Goal: Information Seeking & Learning: Learn about a topic

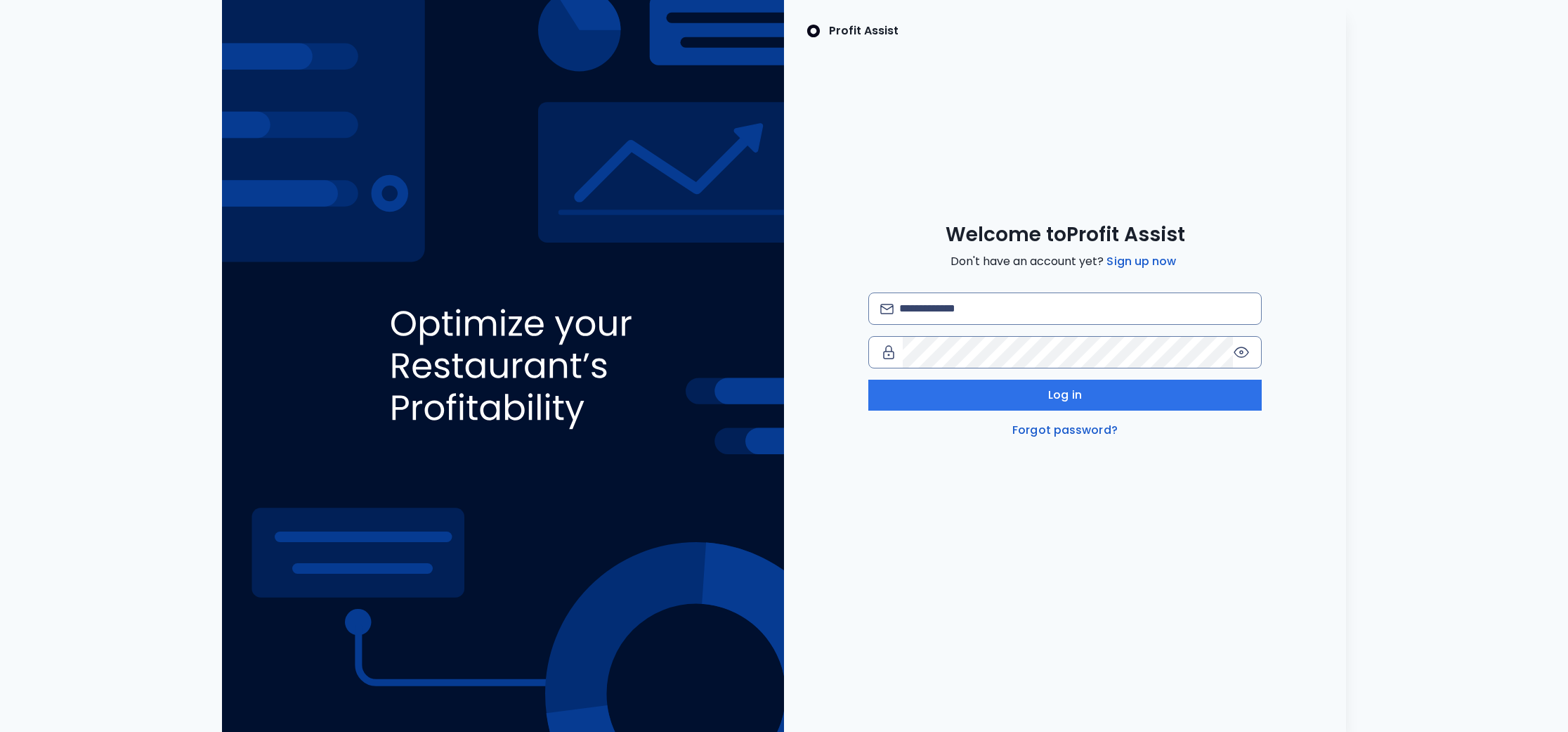
click at [917, 127] on div "Profit Assist Welcome to Profit Assist Don't have an account yet? Sign up now L…" at bounding box center [1065, 366] width 562 height 732
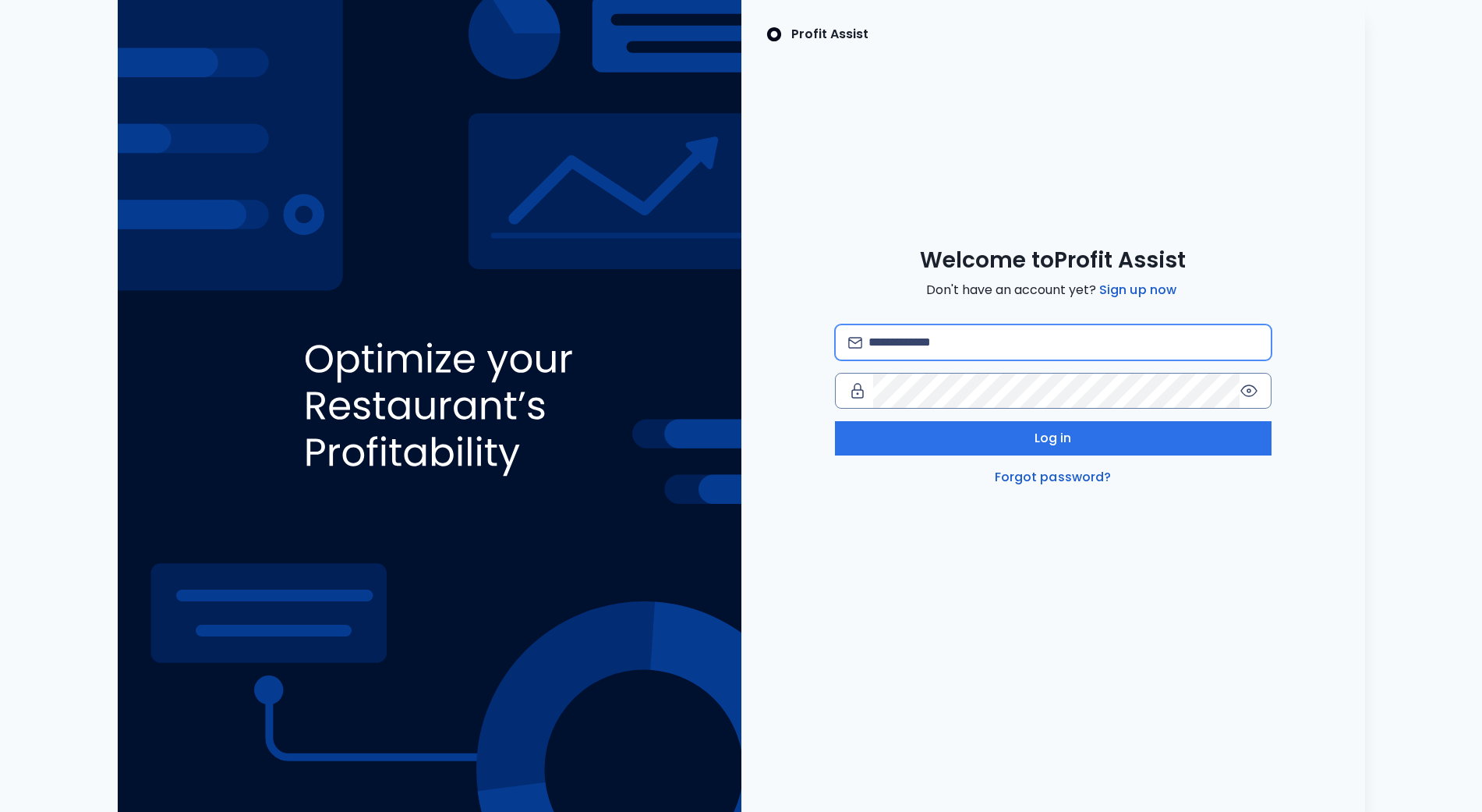
click at [902, 348] on input "email" at bounding box center [1063, 342] width 389 height 34
type input "**********"
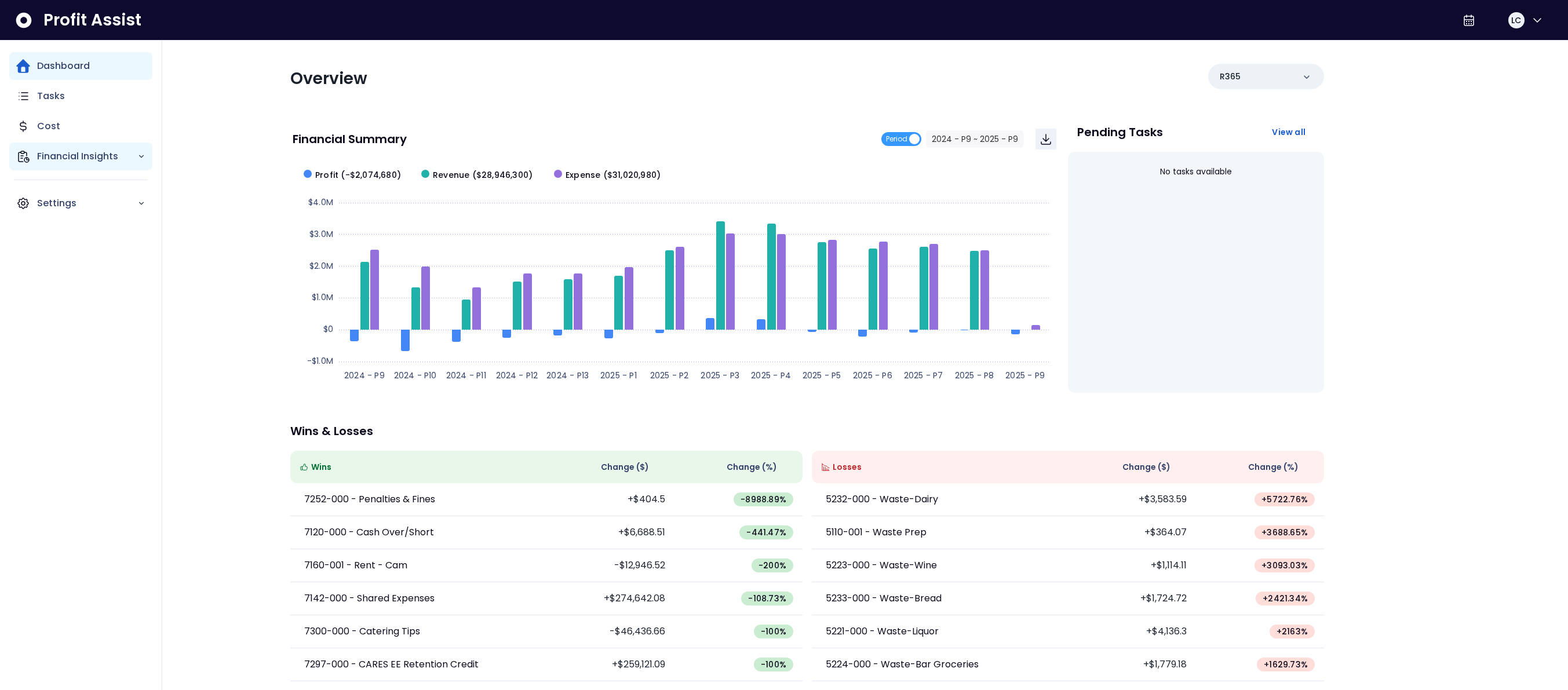
click at [49, 152] on p "Financial Insights" at bounding box center [87, 156] width 100 height 14
click at [73, 212] on p "Comparison Overtime" at bounding box center [94, 223] width 101 height 28
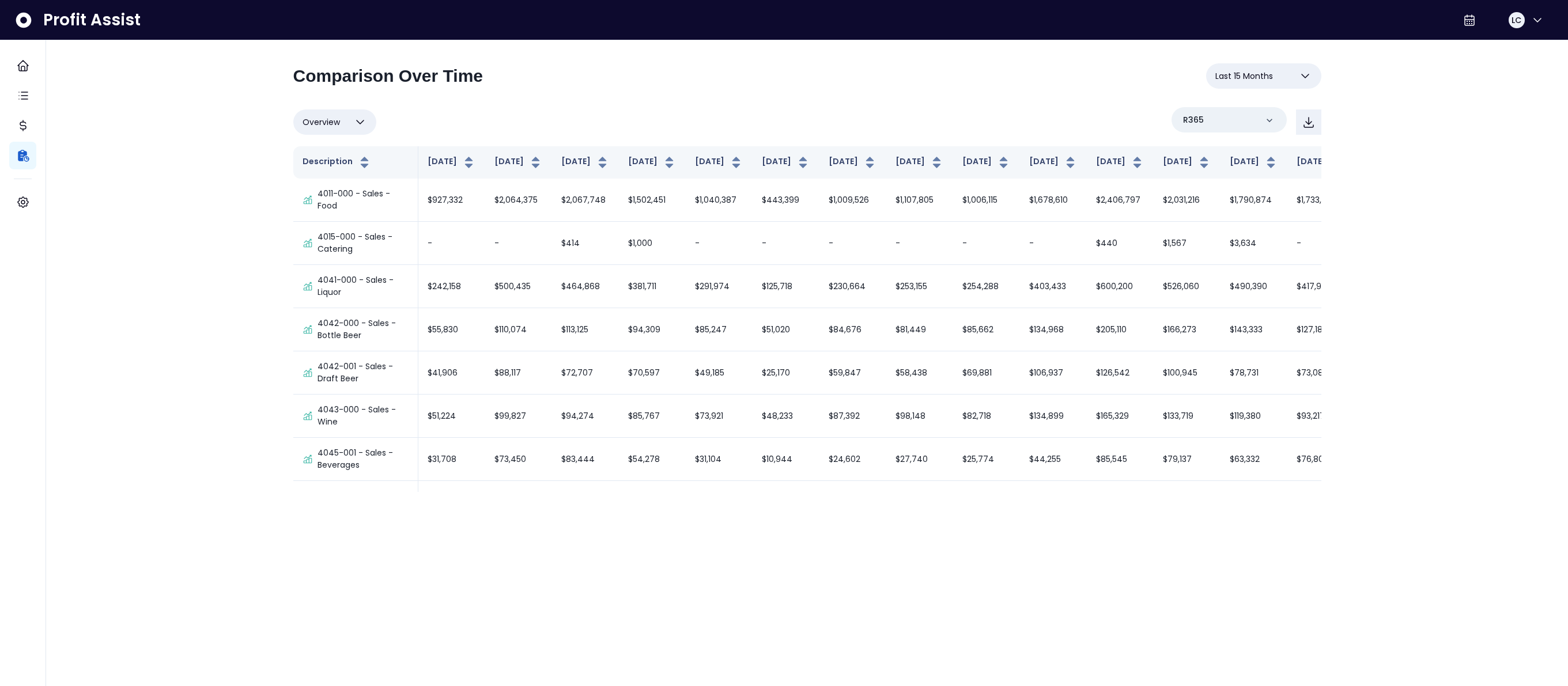
click at [1253, 83] on button "Last 15 Months" at bounding box center [1264, 75] width 115 height 25
click at [213, 152] on div "**********" at bounding box center [807, 252] width 1522 height 504
click at [61, 192] on p "Location Analysis" at bounding box center [84, 188] width 82 height 14
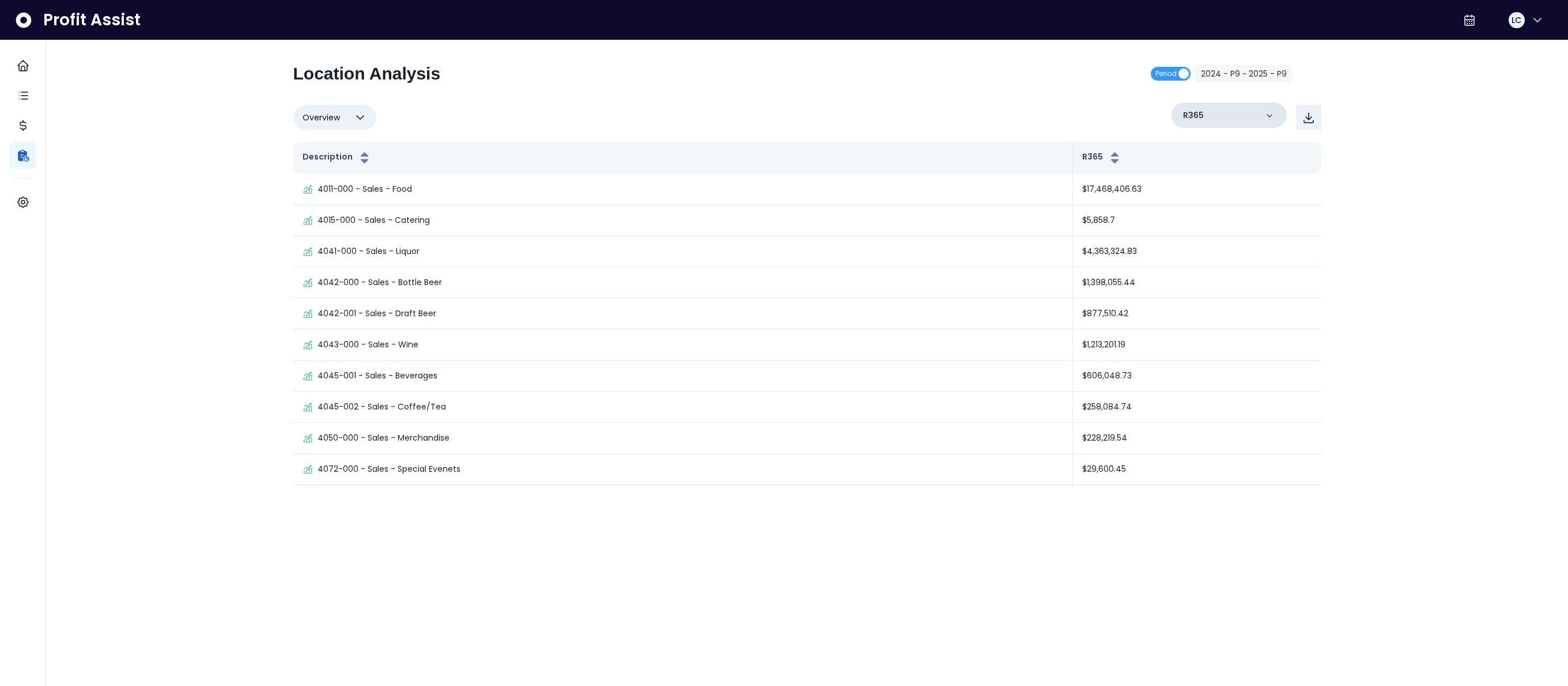
click at [1218, 115] on div "R365" at bounding box center [1229, 115] width 115 height 25
click at [1240, 215] on p "100 - Crabby Bills [GEOGRAPHIC_DATA](R365)" at bounding box center [1236, 232] width 101 height 42
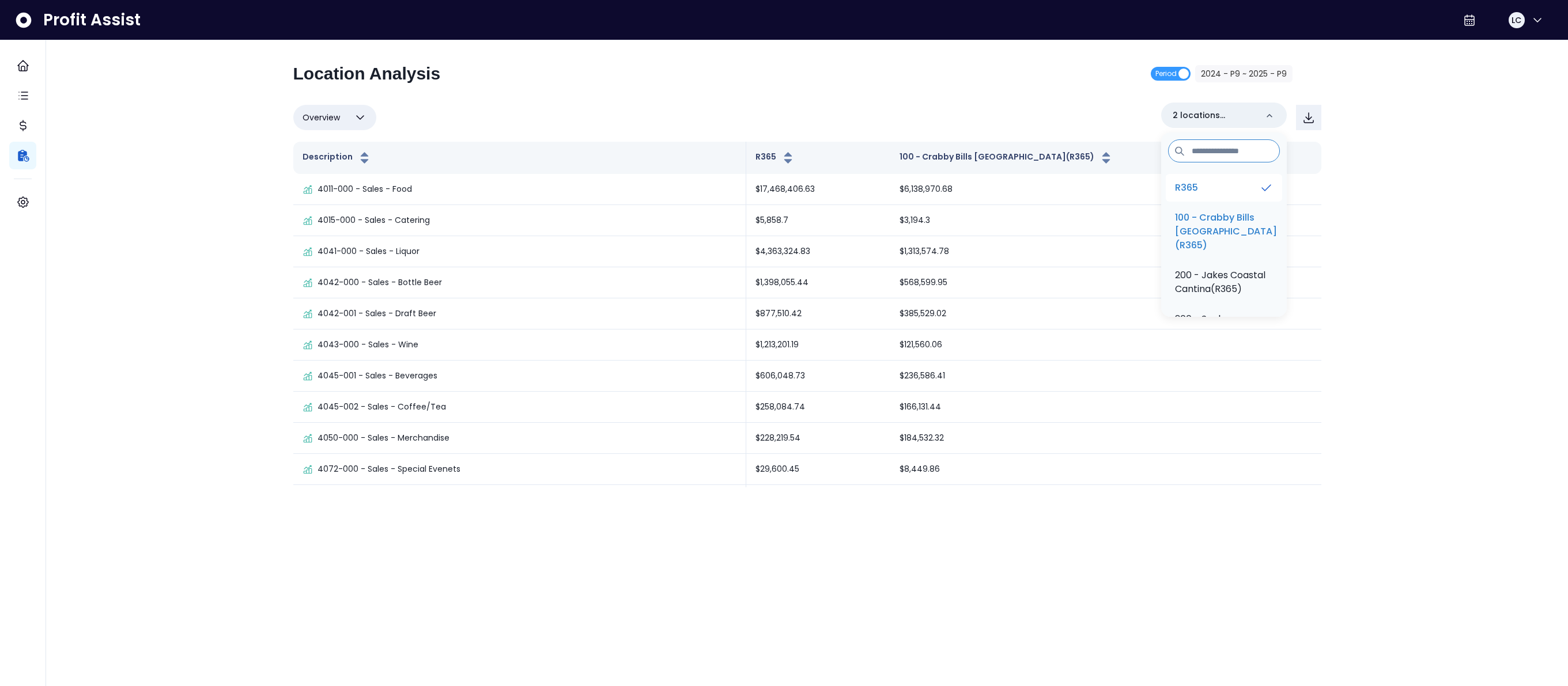
click at [1235, 188] on li "R365" at bounding box center [1224, 188] width 117 height 28
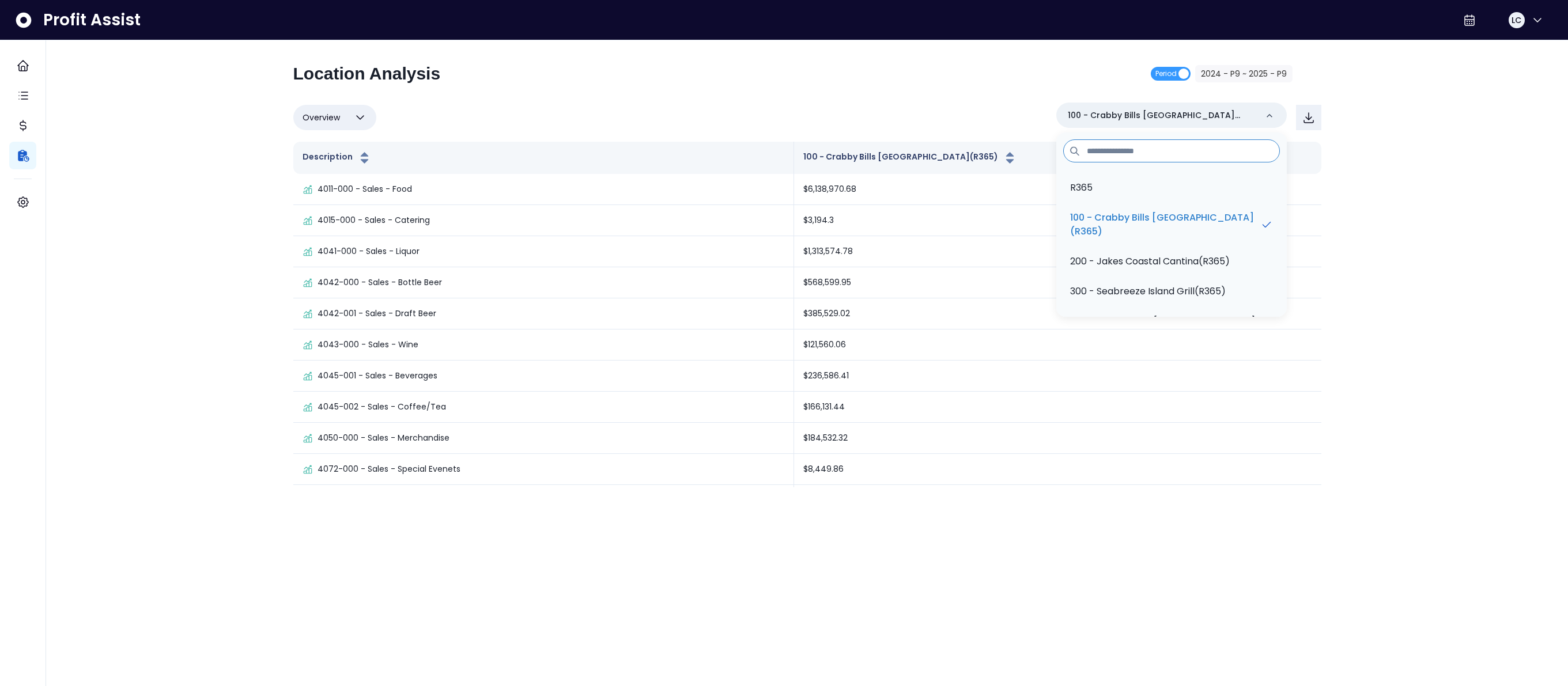
click at [1008, 123] on div "Overview Overview % of cost % of sales % of budget ******** 100 - Crabby Bills …" at bounding box center [807, 117] width 1028 height 30
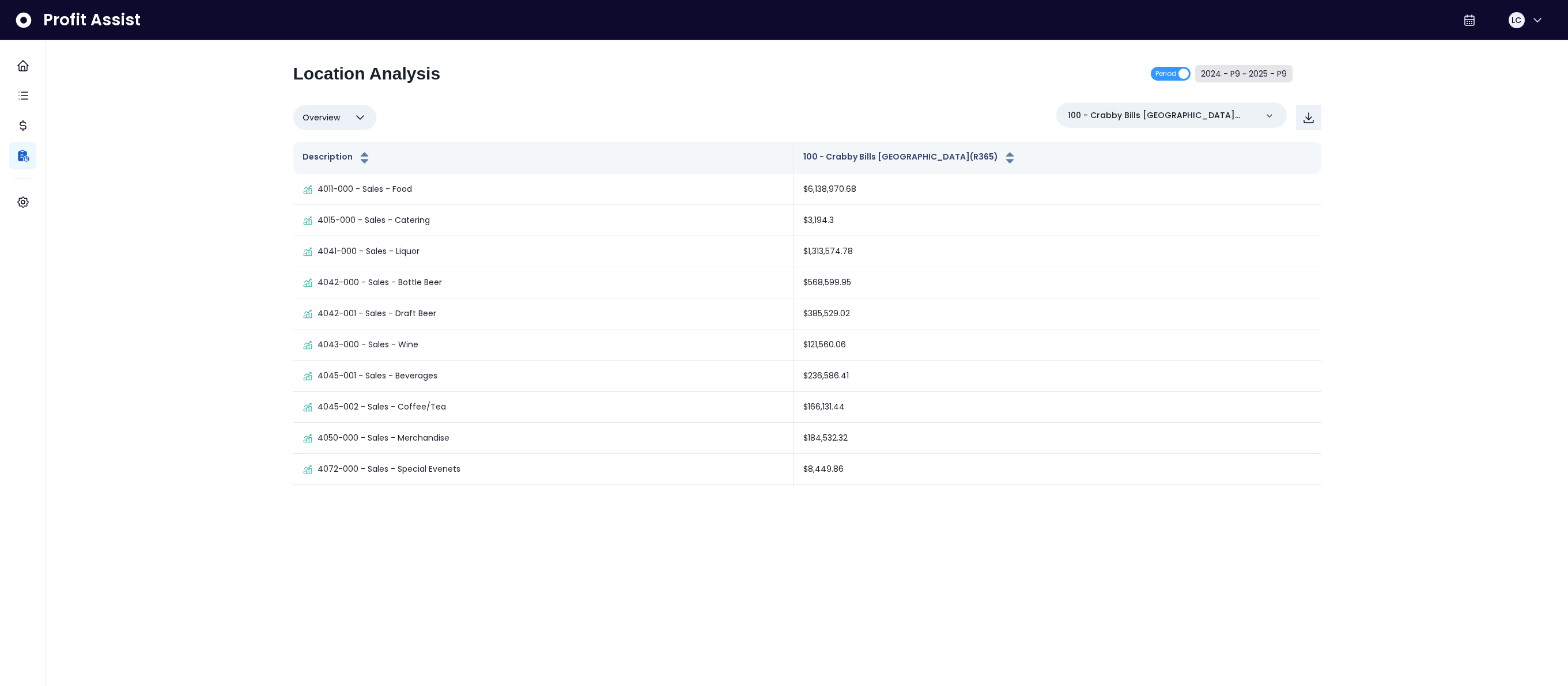
click at [1249, 80] on button "2024 - P9 ~ 2025 - P9" at bounding box center [1244, 74] width 98 height 17
click at [705, 106] on span "2024 - P9" at bounding box center [693, 93] width 103 height 26
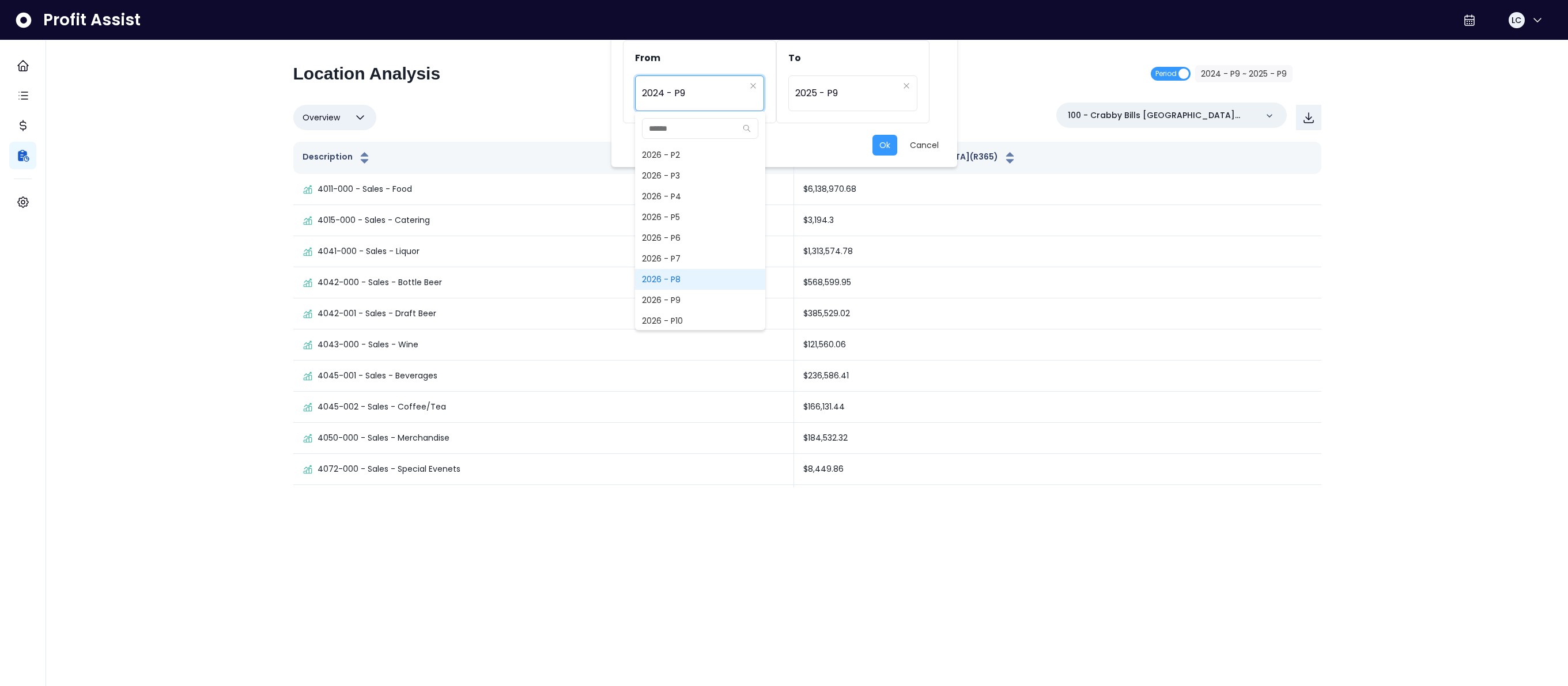
scroll to position [1099, 0]
click at [673, 279] on span "2026 - P8" at bounding box center [700, 278] width 130 height 21
click at [673, 279] on div "From ********* 2026 - P8 To ********* 2025 - P9 Ok Cancel 2022 - P1 2022 - P2 2…" at bounding box center [784, 343] width 1568 height 686
click at [720, 85] on span "2026 - P8" at bounding box center [693, 93] width 103 height 26
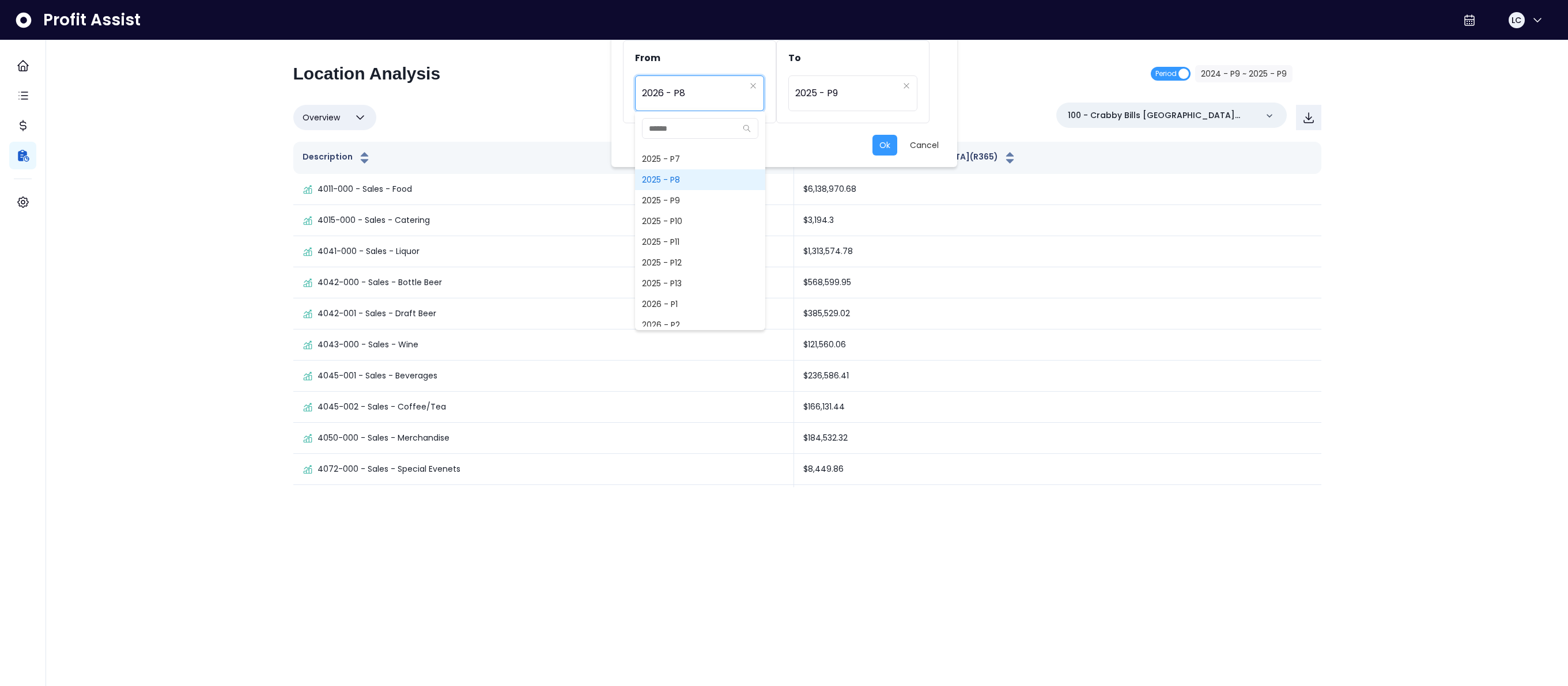
click at [673, 180] on span "2025 - P8" at bounding box center [700, 180] width 130 height 21
type input "*********"
click at [841, 90] on span "2025 - P9" at bounding box center [847, 93] width 103 height 26
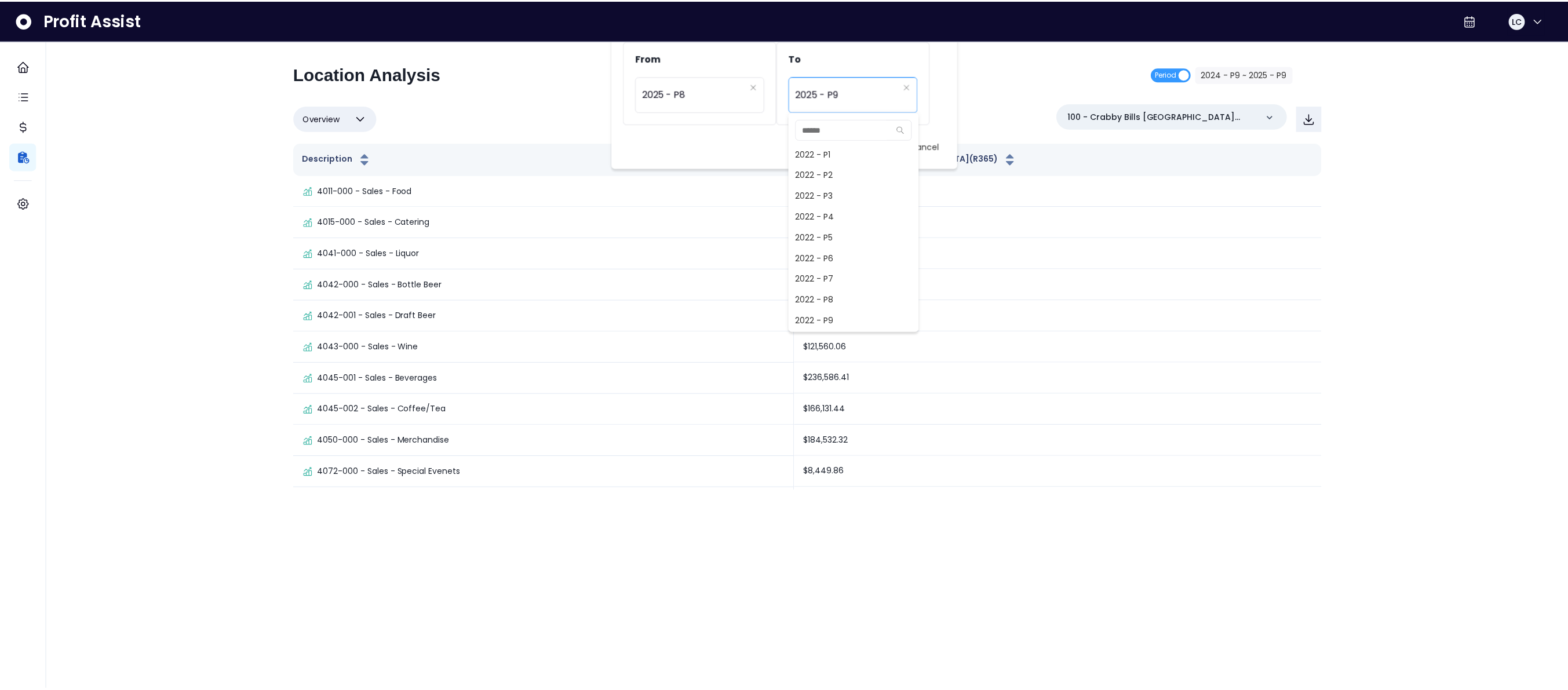
scroll to position [813, 0]
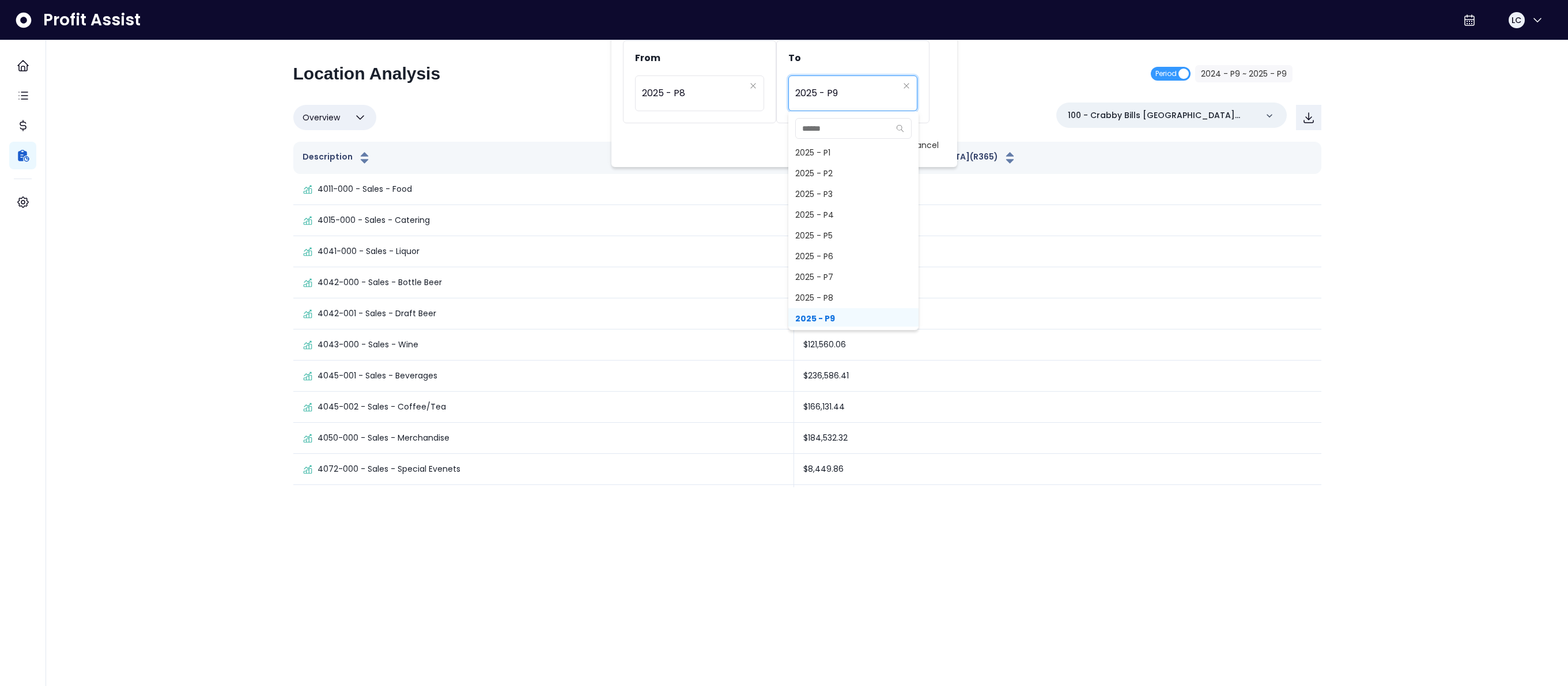
click at [827, 294] on span "2025 - P8" at bounding box center [854, 298] width 130 height 21
type input "*********"
click at [892, 142] on button "Ok" at bounding box center [885, 145] width 25 height 21
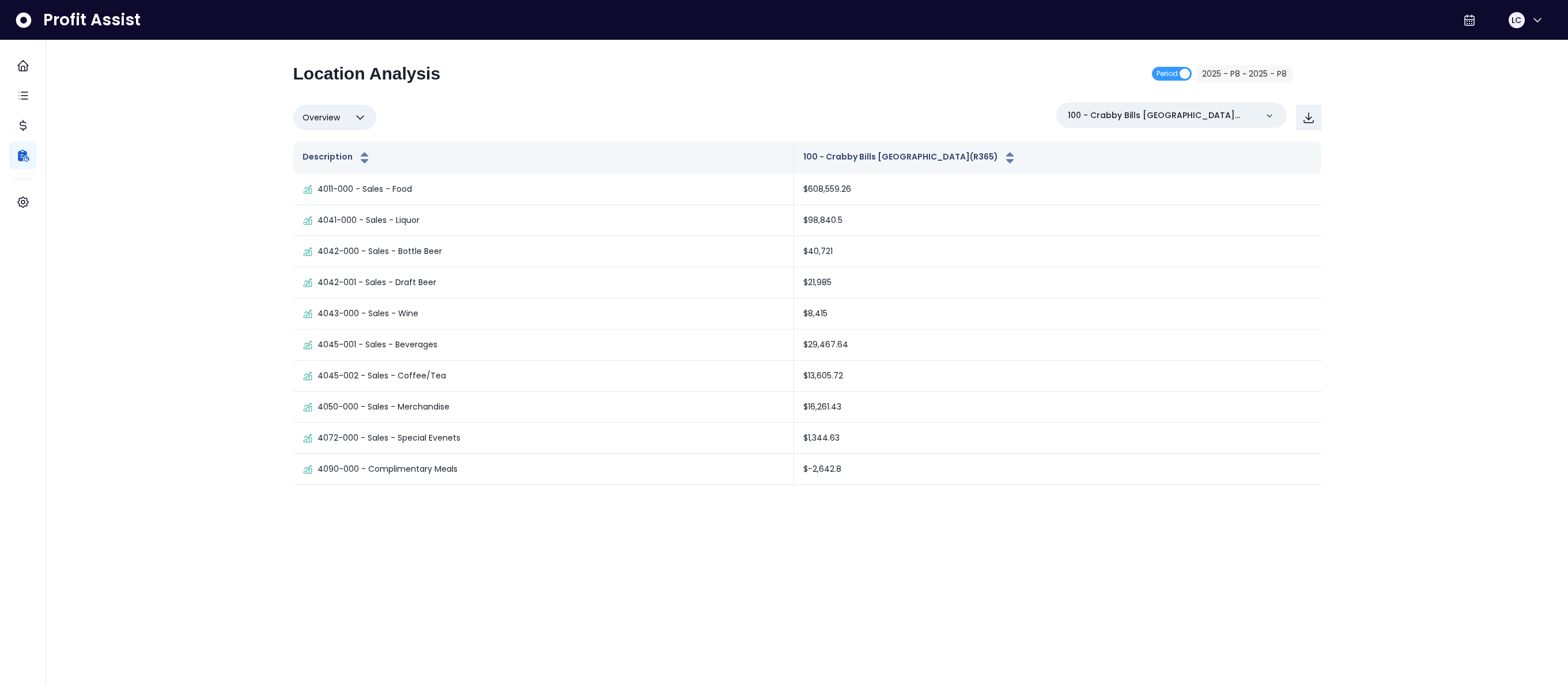
click at [364, 118] on icon "button" at bounding box center [360, 117] width 14 height 14
click at [627, 81] on div "Location Analysis Period 2025 - P8 ~ 2025 - P8" at bounding box center [793, 78] width 999 height 30
click at [26, 71] on icon "Main navigation" at bounding box center [23, 66] width 10 height 10
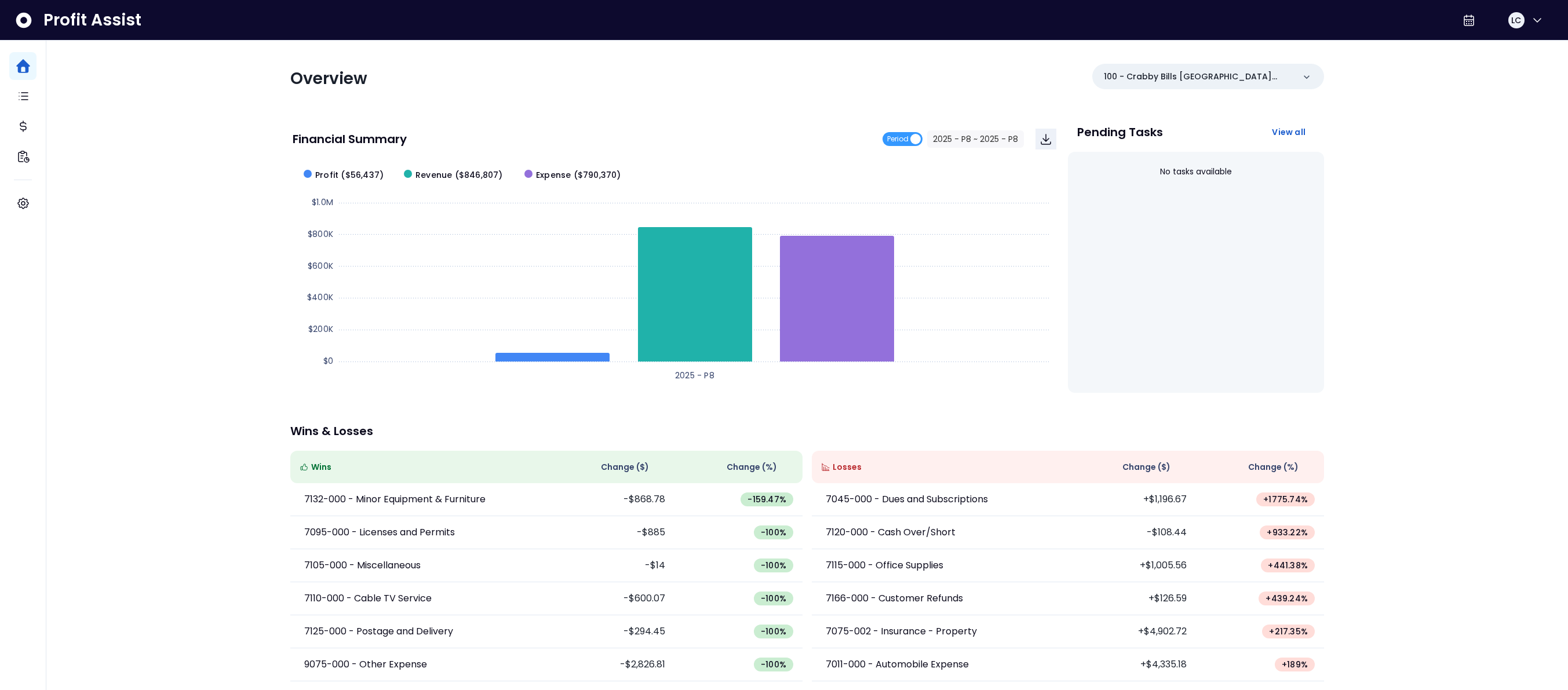
click at [692, 98] on div "Overview 100 - Crabby Bills [GEOGRAPHIC_DATA](R365) Financial Summary Period 20…" at bounding box center [807, 384] width 1057 height 686
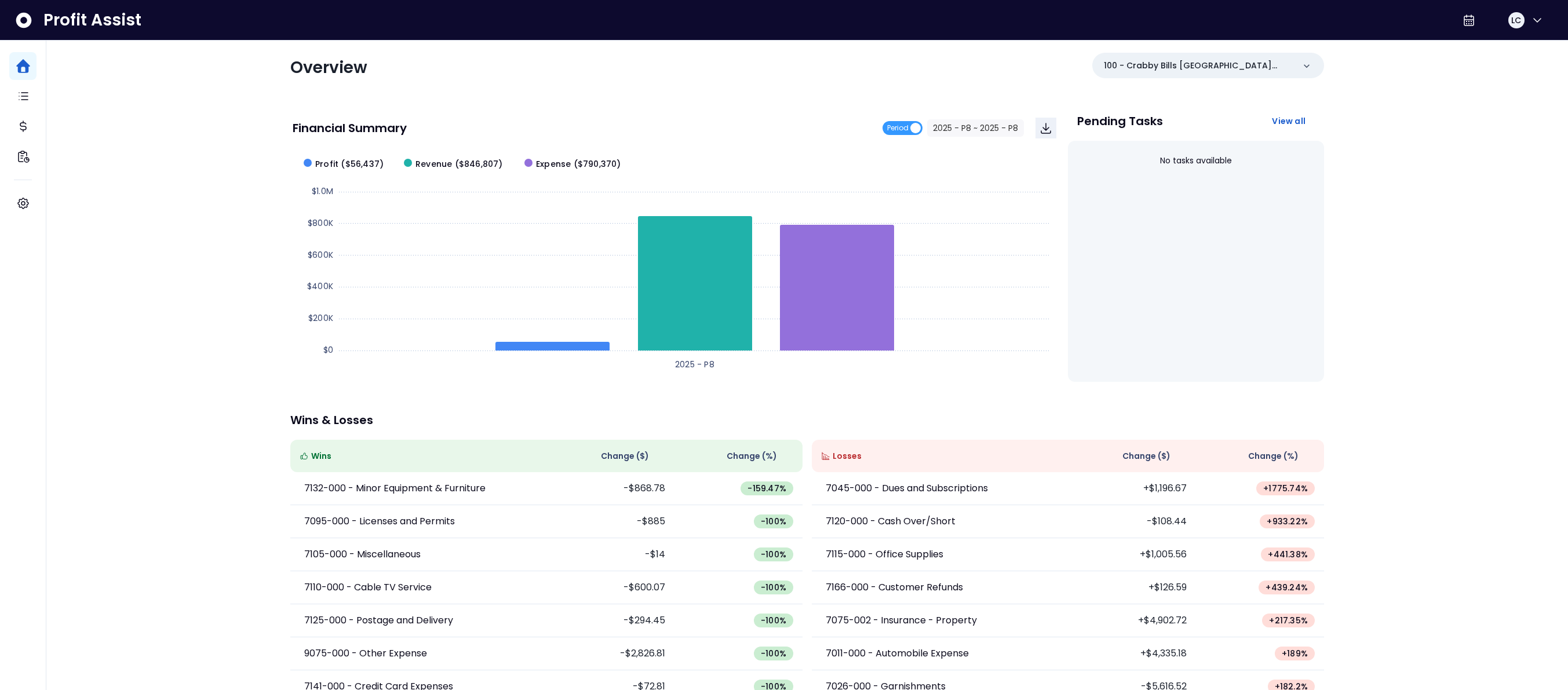
scroll to position [36, 0]
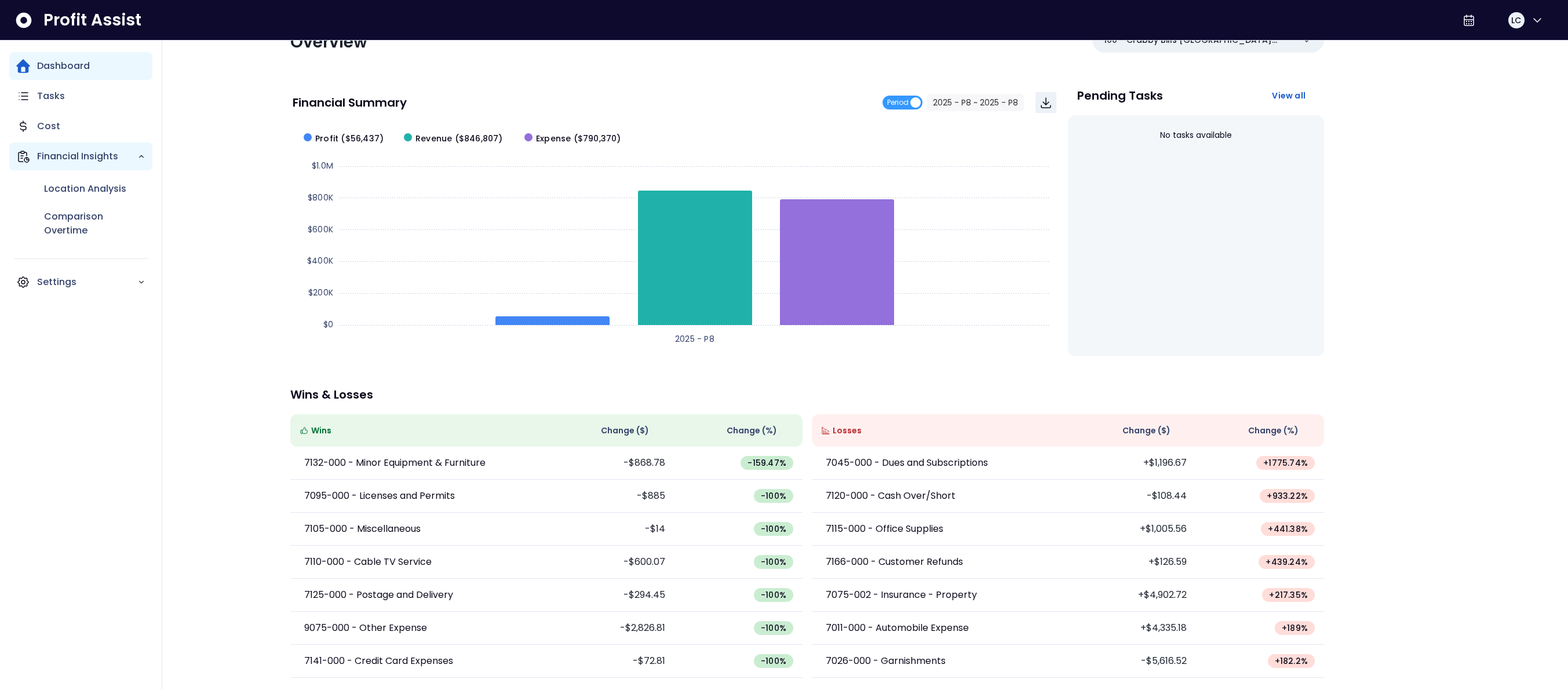
click at [52, 157] on p "Financial Insights" at bounding box center [87, 156] width 100 height 14
click at [38, 124] on p "Cost" at bounding box center [49, 126] width 23 height 14
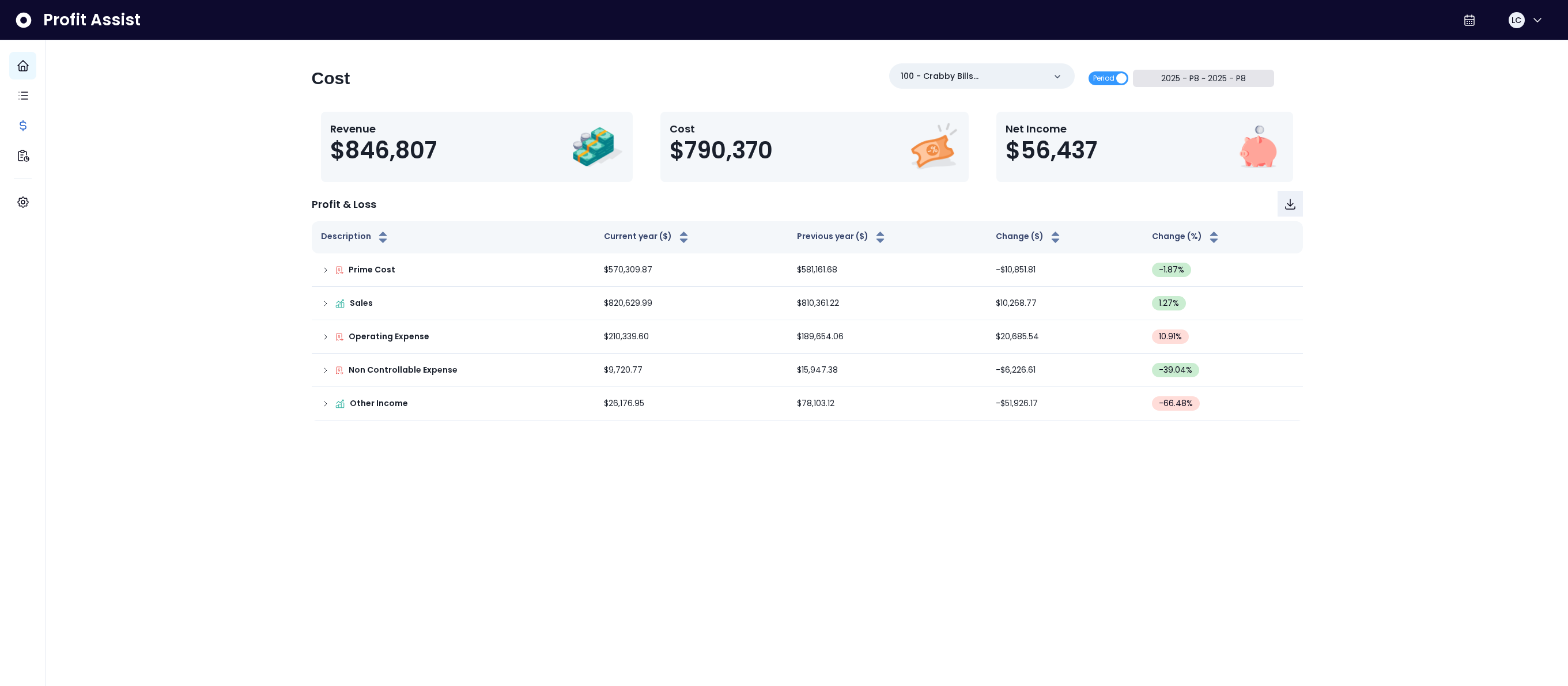
click at [1177, 82] on button "2025 - P8 ~ 2025 - P8" at bounding box center [1203, 79] width 141 height 17
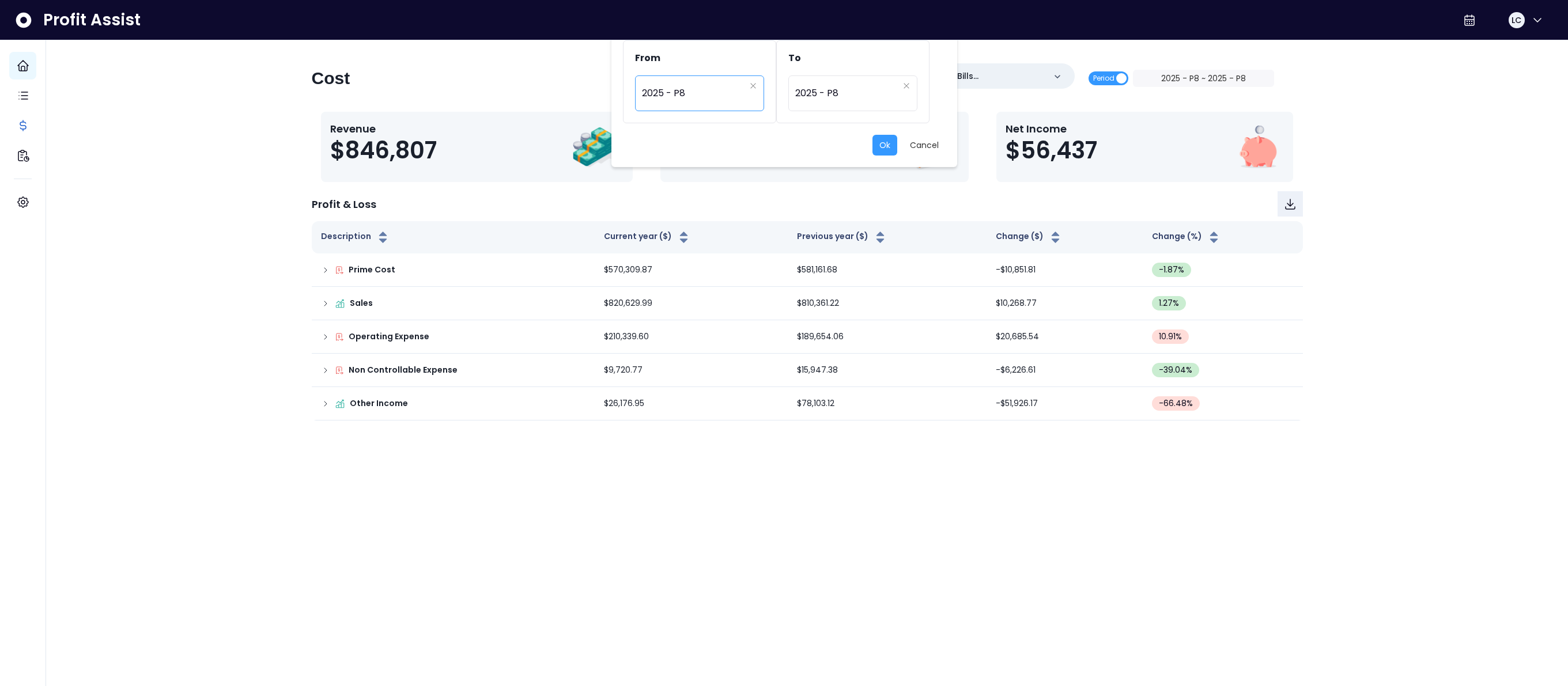
click at [733, 88] on span "2025 - P8" at bounding box center [693, 93] width 103 height 26
click at [816, 144] on div "Ok Cancel" at bounding box center [784, 145] width 323 height 21
click at [884, 147] on button "Ok" at bounding box center [885, 145] width 25 height 21
